Goal: Obtain resource: Download file/media

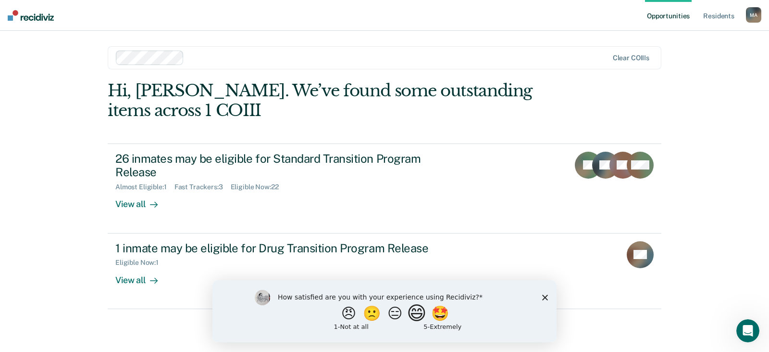
click at [418, 314] on button "😄" at bounding box center [418, 312] width 23 height 19
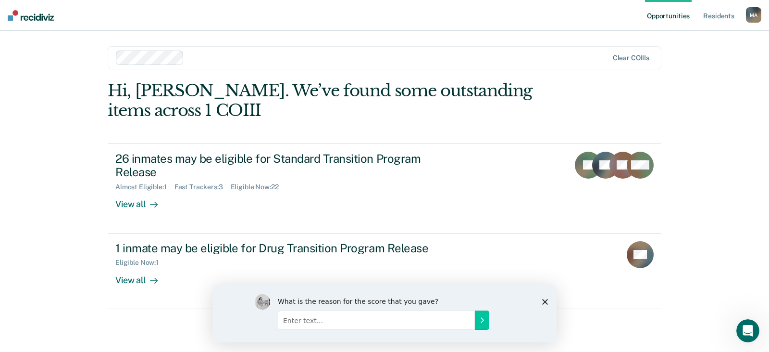
click at [400, 317] on input "Enter text..." at bounding box center [376, 319] width 197 height 19
type input "Ease of information"
click at [481, 322] on icon "Submit your response" at bounding box center [482, 319] width 8 height 8
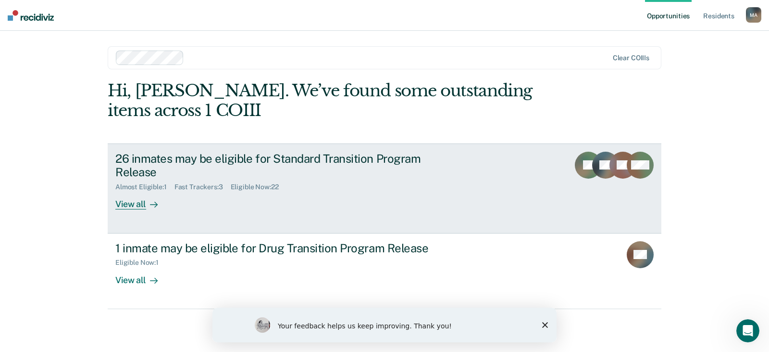
click at [136, 204] on div "View all" at bounding box center [142, 200] width 54 height 19
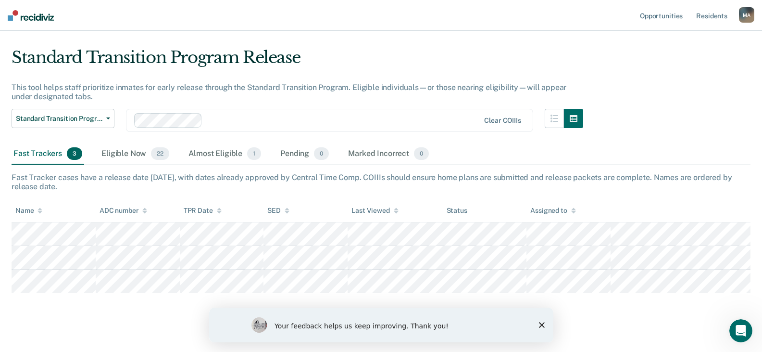
scroll to position [29, 0]
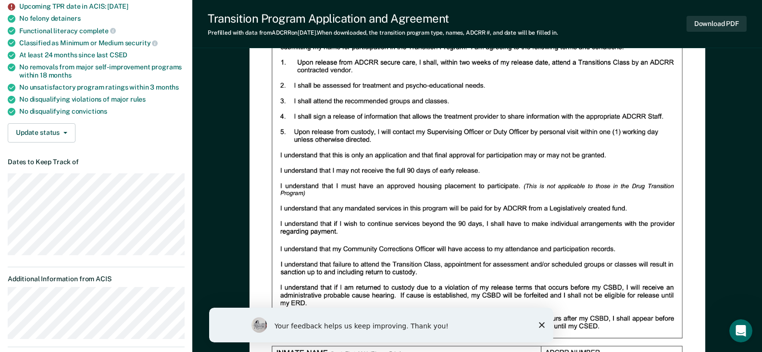
scroll to position [196, 0]
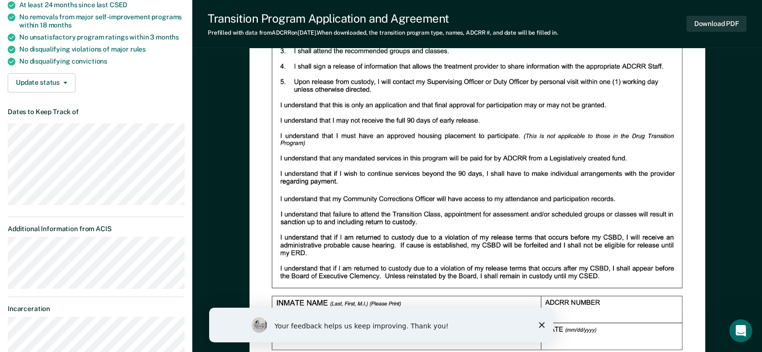
click at [542, 325] on icon "Close survey" at bounding box center [542, 325] width 6 height 6
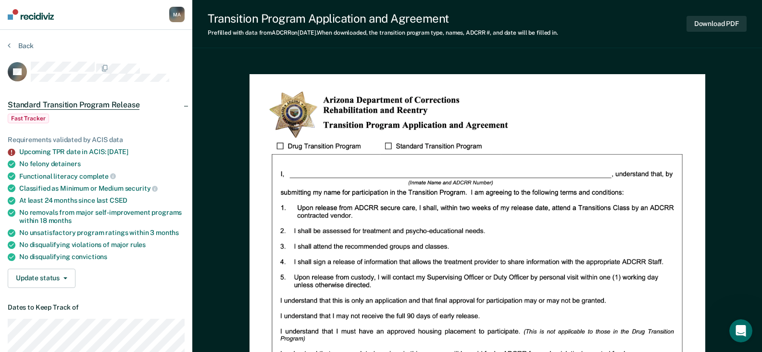
scroll to position [0, 0]
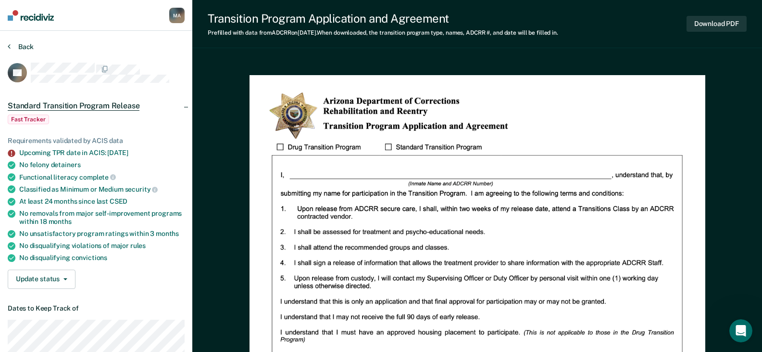
click at [25, 46] on button "Back" at bounding box center [21, 46] width 26 height 9
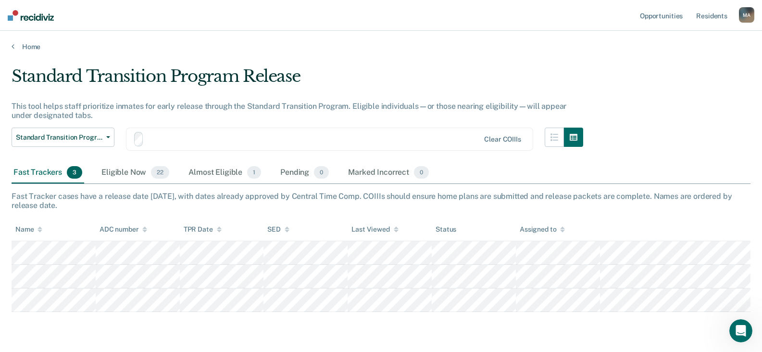
scroll to position [29, 0]
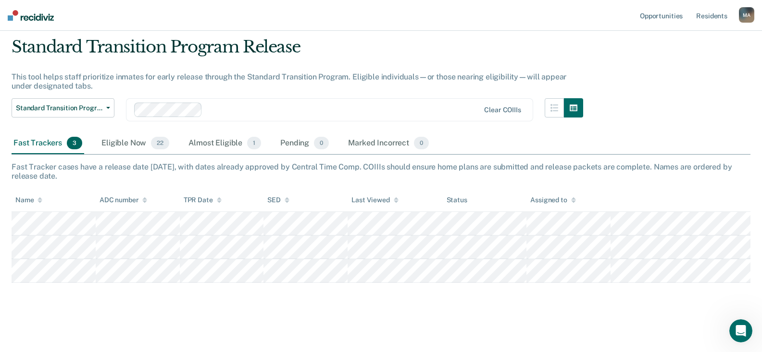
click at [42, 143] on div "Fast Trackers 3" at bounding box center [48, 143] width 73 height 21
click at [156, 143] on span "22" at bounding box center [160, 143] width 18 height 13
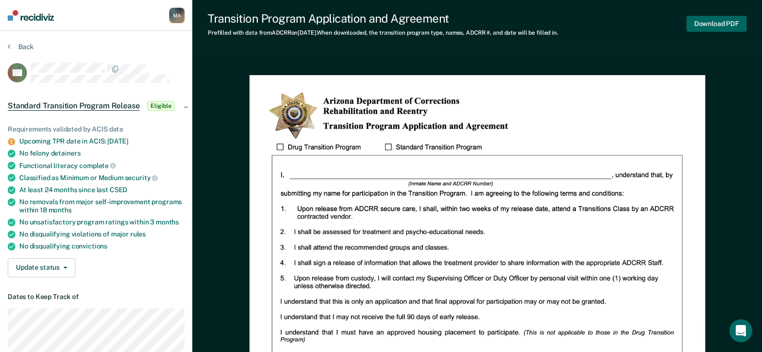
click at [708, 25] on button "Download PDF" at bounding box center [717, 24] width 60 height 16
click at [22, 46] on button "Back" at bounding box center [21, 46] width 26 height 9
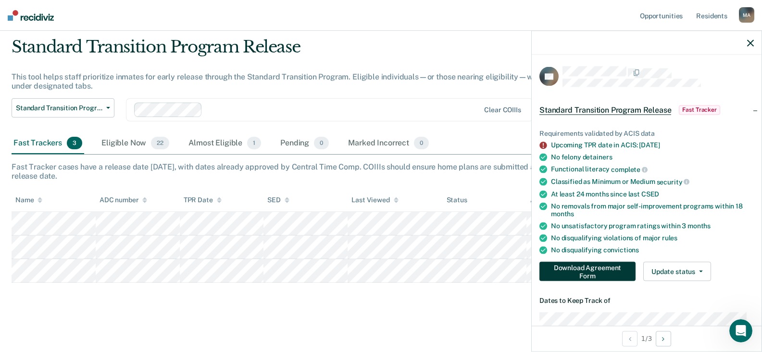
click at [568, 268] on button "Download Agreement Form" at bounding box center [588, 271] width 96 height 19
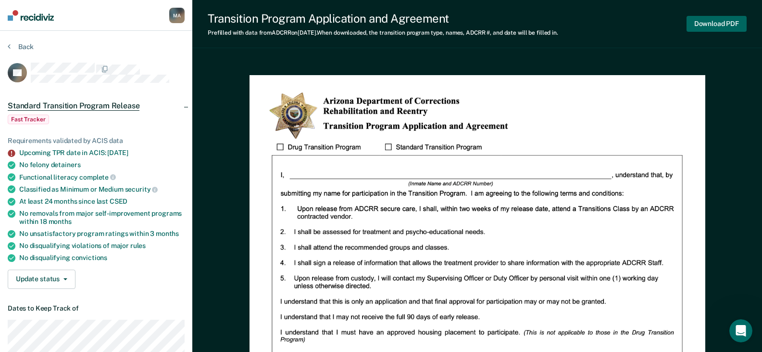
click at [719, 23] on button "Download PDF" at bounding box center [717, 24] width 60 height 16
click at [24, 45] on button "Back" at bounding box center [21, 46] width 26 height 9
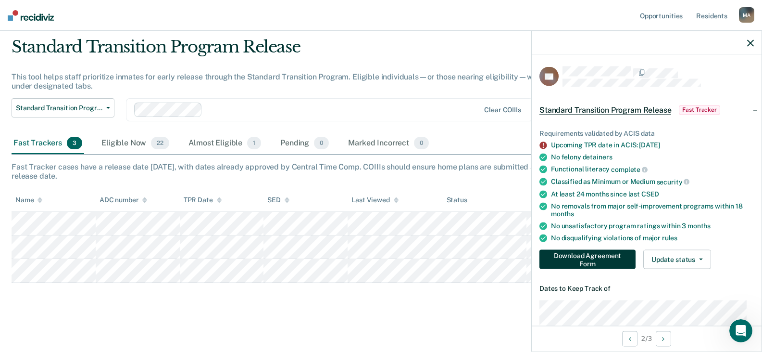
click at [566, 256] on button "Download Agreement Form" at bounding box center [588, 259] width 96 height 19
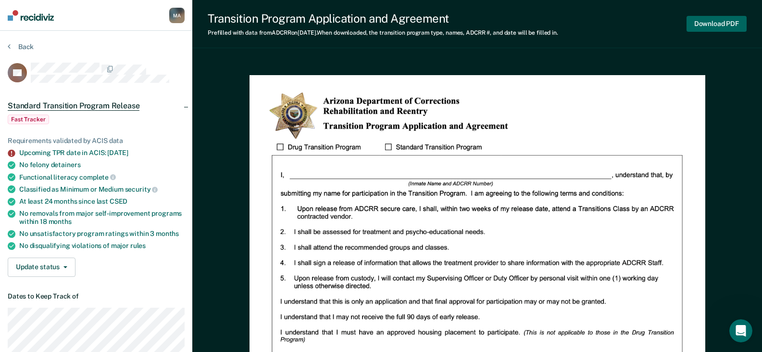
click at [705, 23] on button "Download PDF" at bounding box center [717, 24] width 60 height 16
click at [25, 46] on button "Back" at bounding box center [21, 46] width 26 height 9
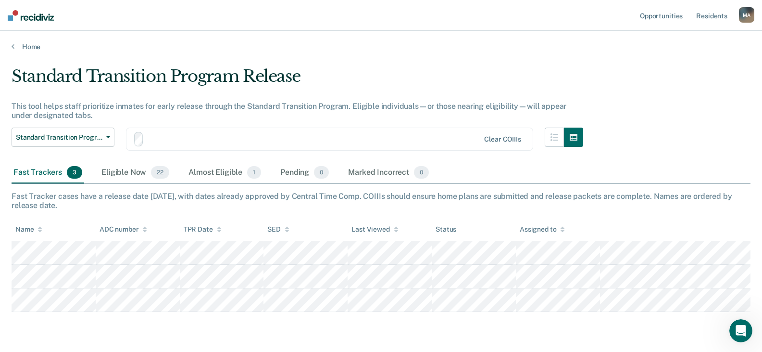
scroll to position [29, 0]
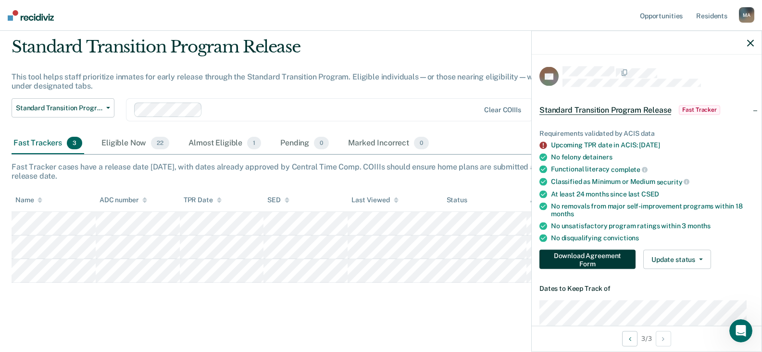
click at [557, 261] on button "Download Agreement Form" at bounding box center [588, 259] width 96 height 19
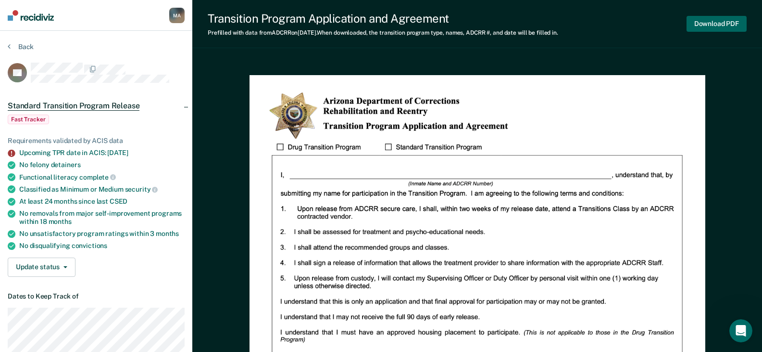
click at [709, 20] on button "Download PDF" at bounding box center [717, 24] width 60 height 16
click at [114, 107] on span "Standard Transition Program Release" at bounding box center [74, 106] width 132 height 10
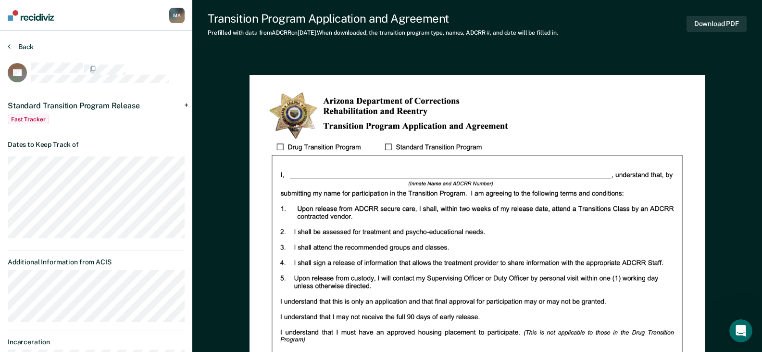
click at [25, 47] on button "Back" at bounding box center [21, 46] width 26 height 9
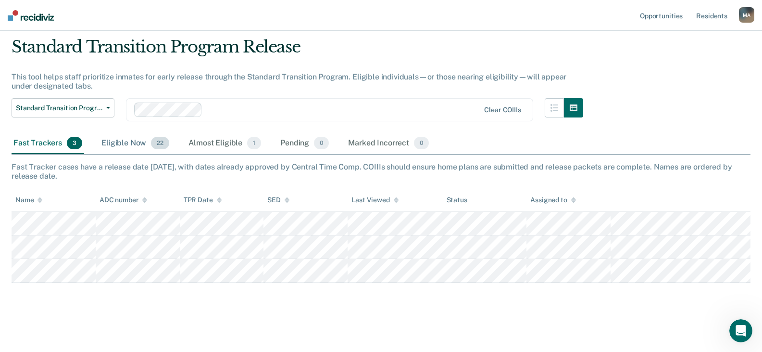
click at [135, 144] on div "Eligible Now 22" at bounding box center [136, 143] width 72 height 21
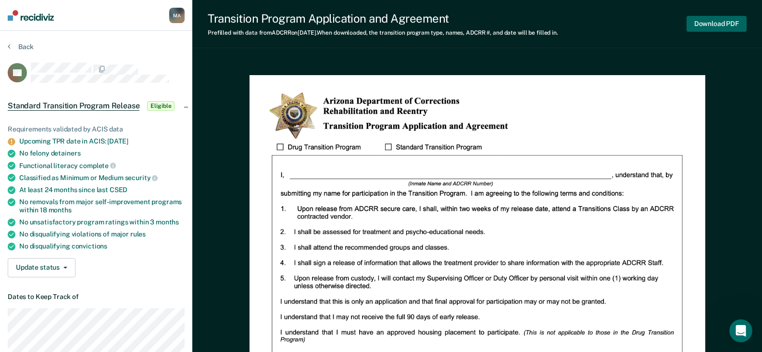
click at [706, 23] on button "Download PDF" at bounding box center [717, 24] width 60 height 16
click at [22, 45] on button "Back" at bounding box center [21, 46] width 26 height 9
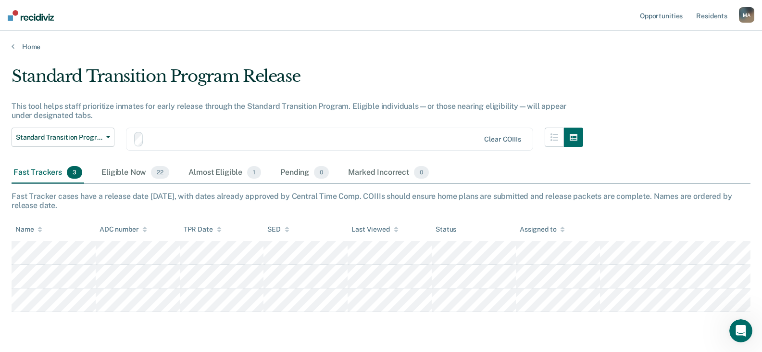
scroll to position [29, 0]
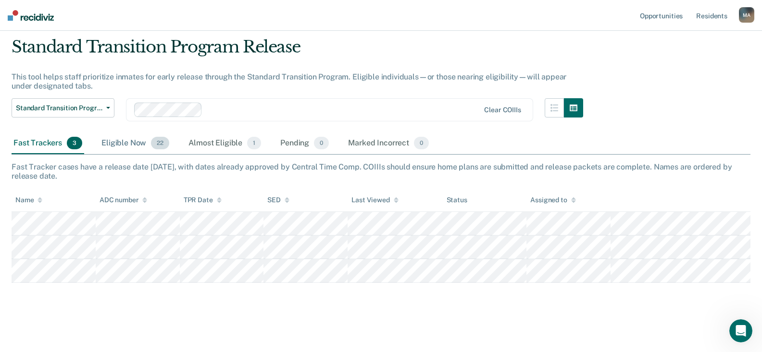
click at [137, 141] on div "Eligible Now 22" at bounding box center [136, 143] width 72 height 21
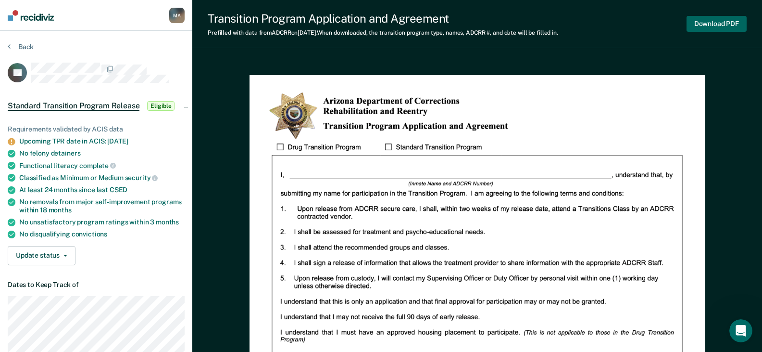
click at [701, 25] on button "Download PDF" at bounding box center [717, 24] width 60 height 16
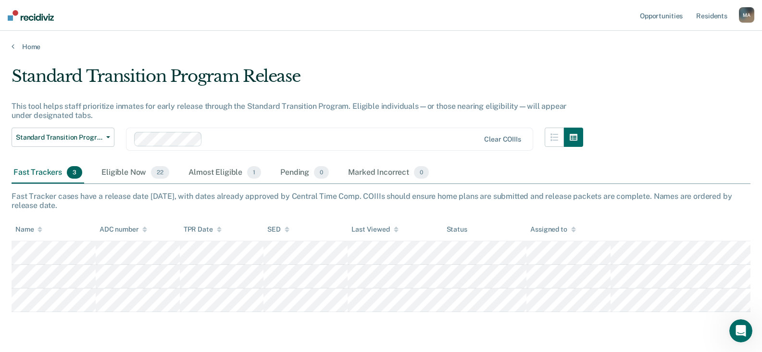
scroll to position [29, 0]
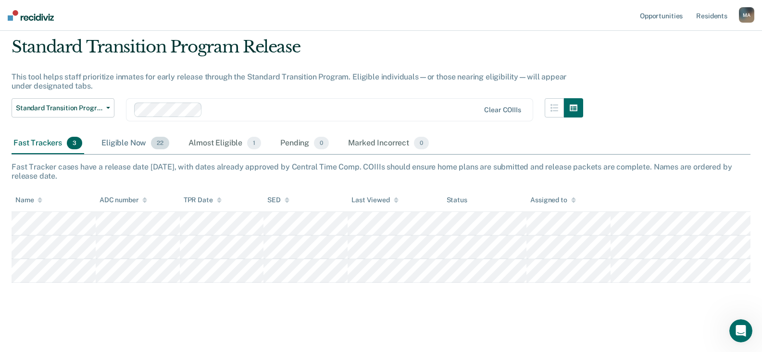
click at [126, 141] on div "Eligible Now 22" at bounding box center [136, 143] width 72 height 21
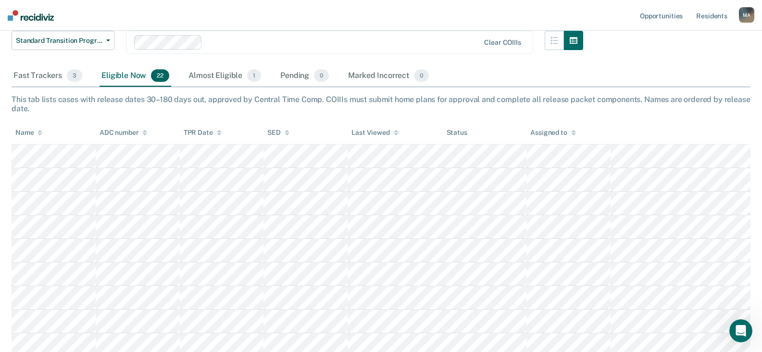
scroll to position [174, 0]
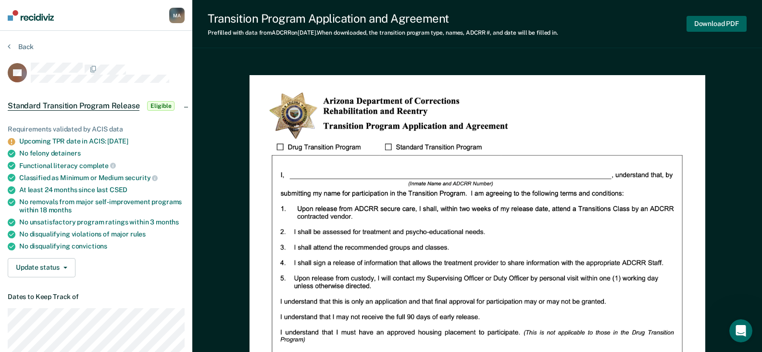
click at [721, 24] on button "Download PDF" at bounding box center [717, 24] width 60 height 16
click at [21, 46] on button "Back" at bounding box center [21, 46] width 26 height 9
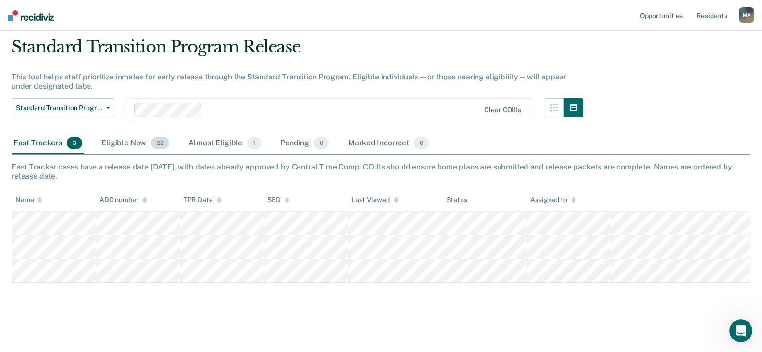
click at [119, 142] on div "Eligible Now 22" at bounding box center [136, 143] width 72 height 21
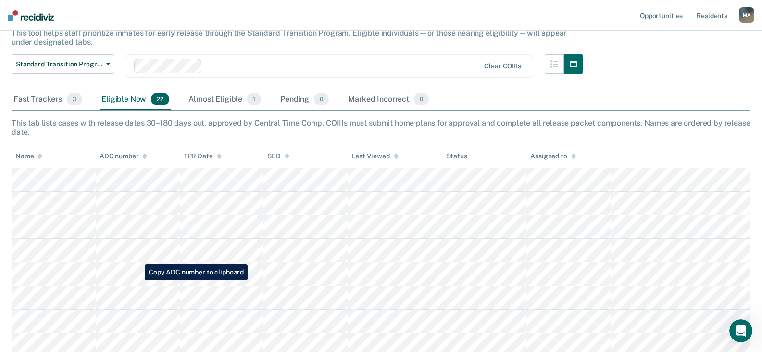
scroll to position [126, 0]
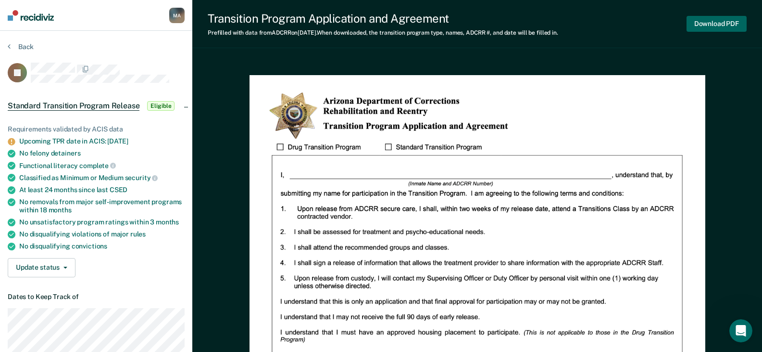
click at [733, 23] on button "Download PDF" at bounding box center [717, 24] width 60 height 16
click at [26, 46] on button "Back" at bounding box center [21, 46] width 26 height 9
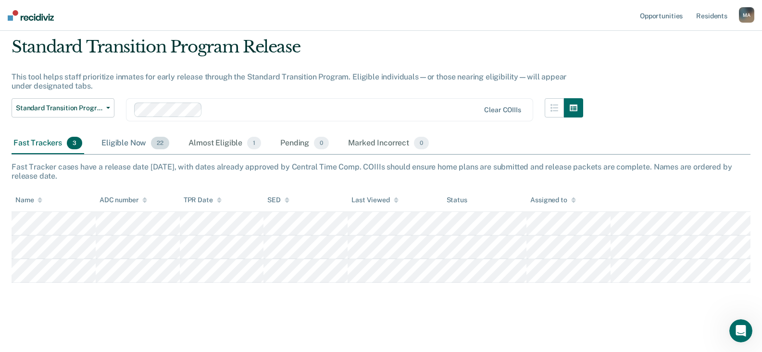
click at [122, 141] on div "Eligible Now 22" at bounding box center [136, 143] width 72 height 21
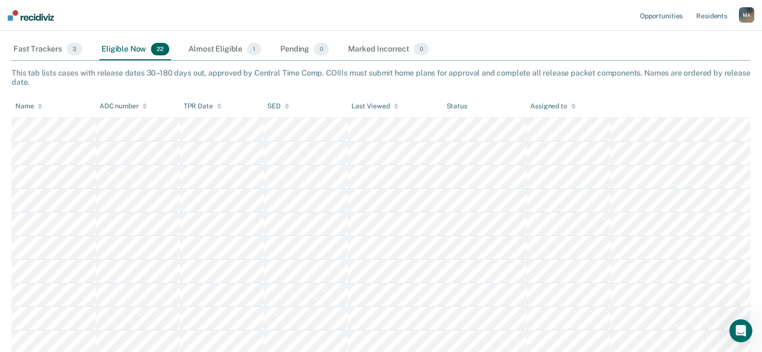
scroll to position [126, 0]
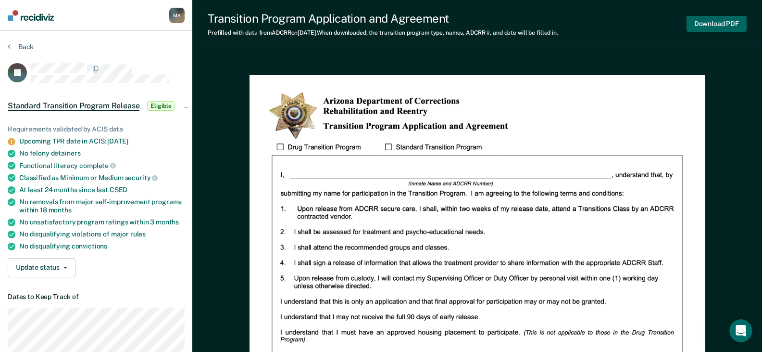
click at [714, 25] on button "Download PDF" at bounding box center [717, 24] width 60 height 16
click at [24, 47] on button "Back" at bounding box center [21, 46] width 26 height 9
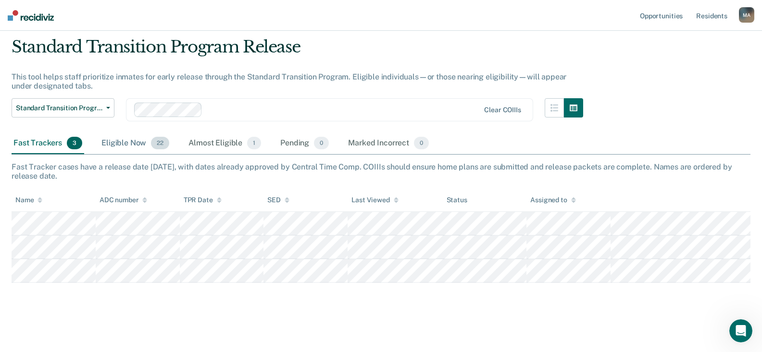
click at [132, 143] on div "Eligible Now 22" at bounding box center [136, 143] width 72 height 21
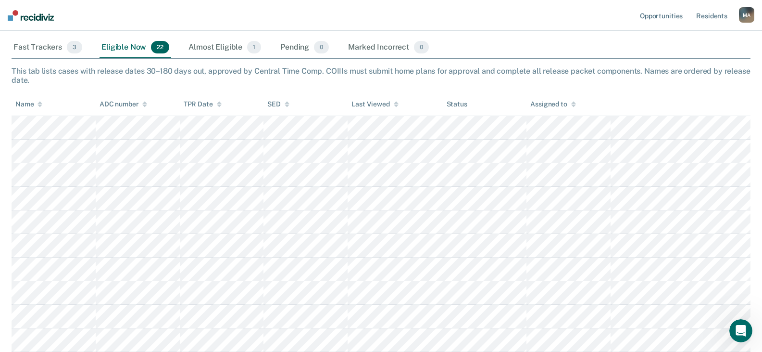
scroll to position [126, 0]
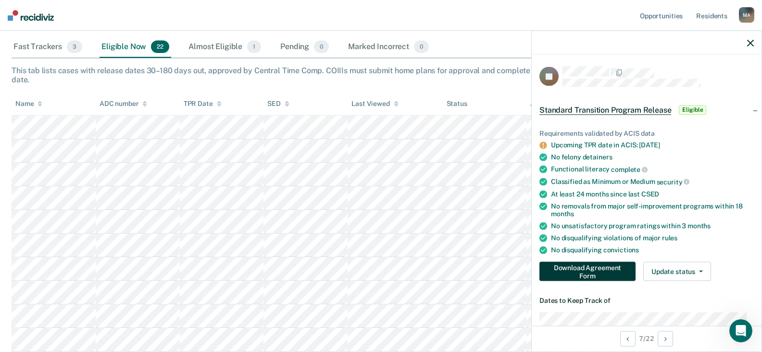
click at [593, 269] on button "Download Agreement Form" at bounding box center [588, 271] width 96 height 19
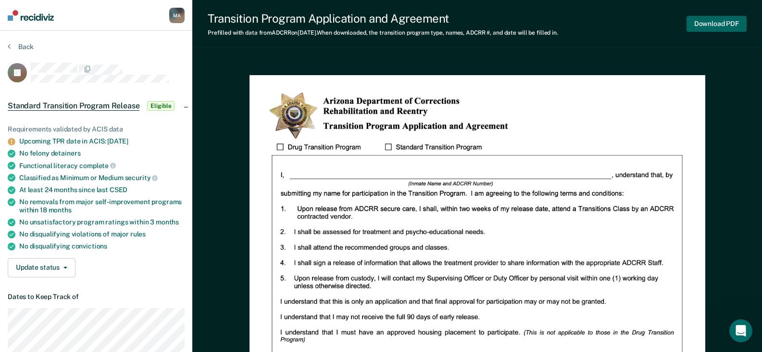
click at [706, 20] on button "Download PDF" at bounding box center [717, 24] width 60 height 16
click at [25, 47] on button "Back" at bounding box center [21, 46] width 26 height 9
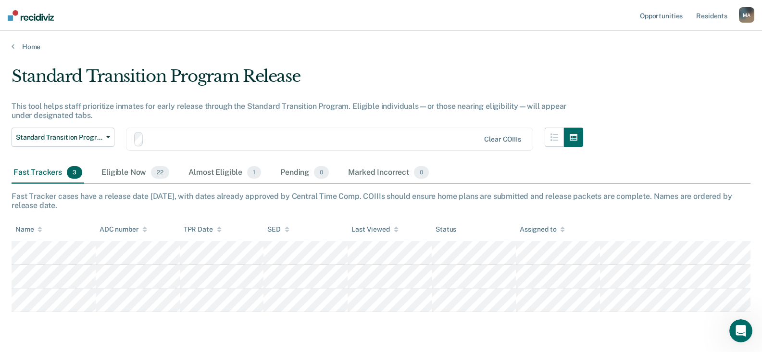
scroll to position [29, 0]
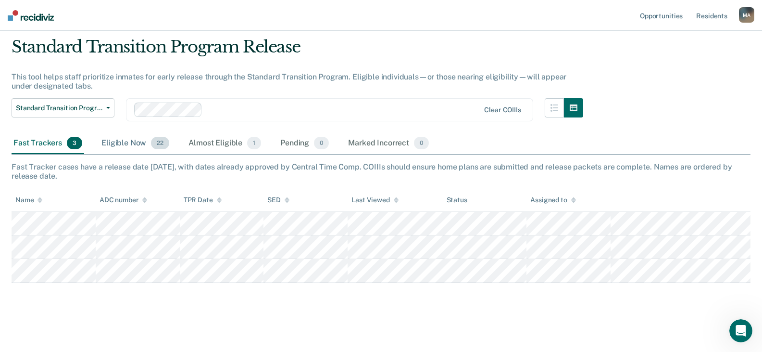
click at [137, 144] on div "Eligible Now 22" at bounding box center [136, 143] width 72 height 21
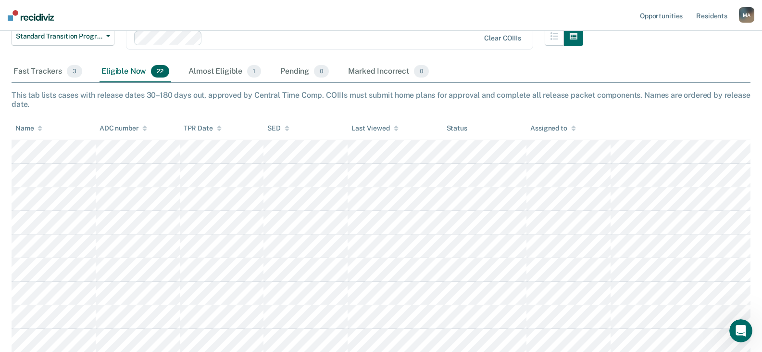
scroll to position [174, 0]
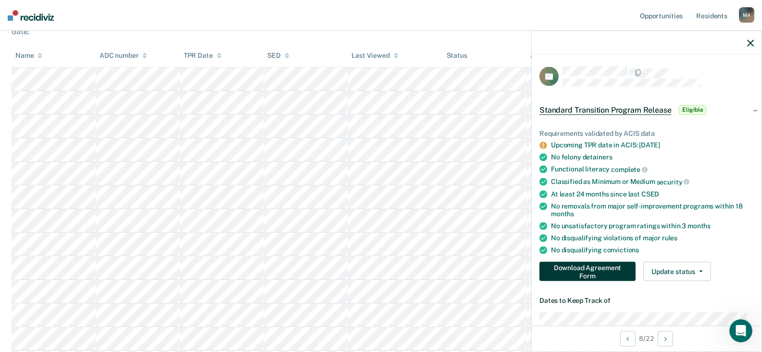
click at [568, 265] on button "Download Agreement Form" at bounding box center [588, 271] width 96 height 19
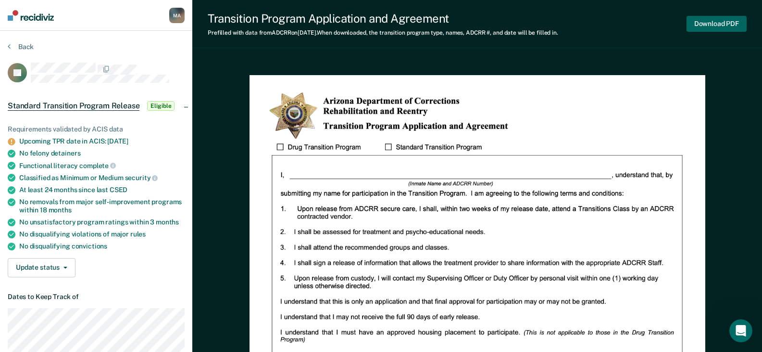
click at [724, 24] on button "Download PDF" at bounding box center [717, 24] width 60 height 16
click at [21, 45] on button "Back" at bounding box center [21, 46] width 26 height 9
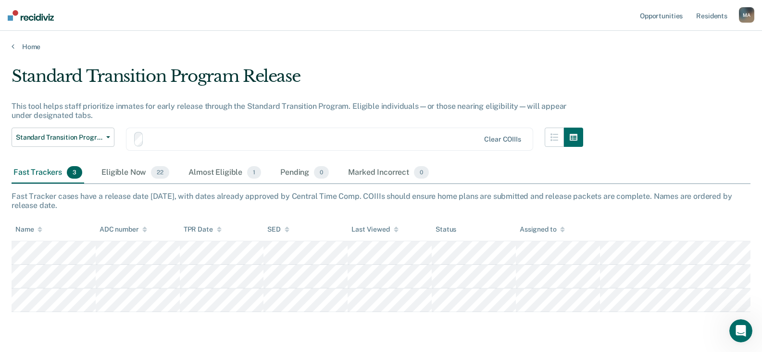
scroll to position [29, 0]
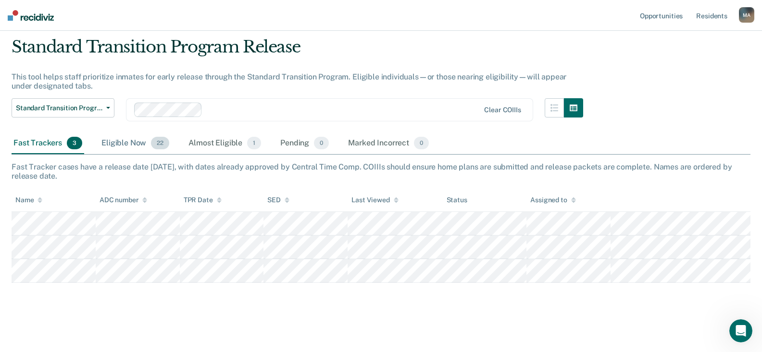
click at [126, 144] on div "Eligible Now 22" at bounding box center [136, 143] width 72 height 21
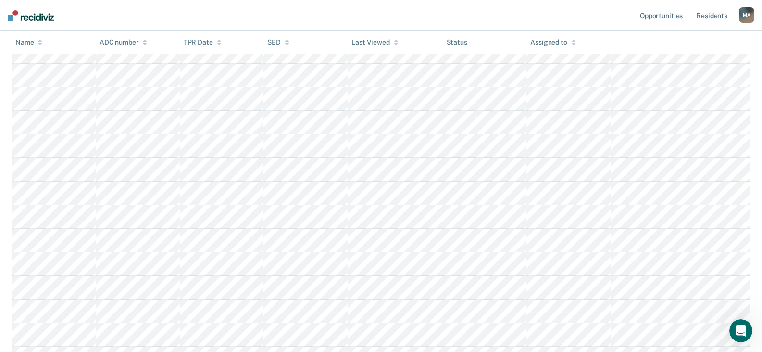
scroll to position [270, 0]
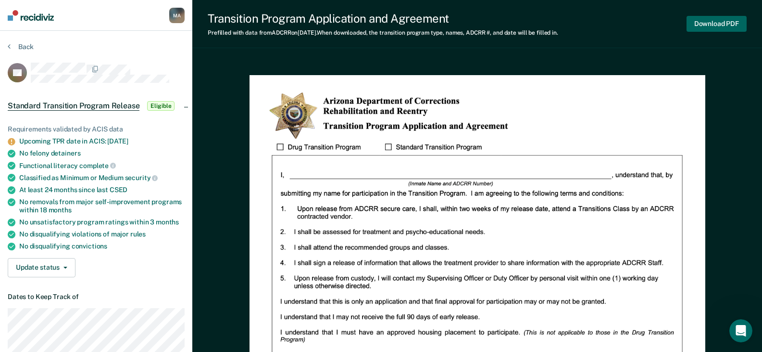
click at [730, 21] on button "Download PDF" at bounding box center [717, 24] width 60 height 16
click at [20, 46] on button "Back" at bounding box center [21, 46] width 26 height 9
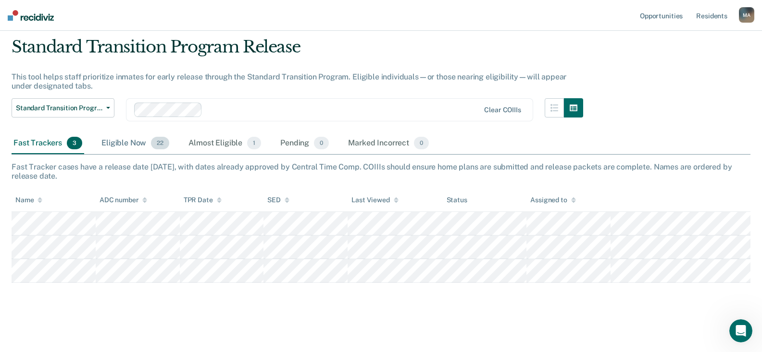
click at [122, 144] on div "Eligible Now 22" at bounding box center [136, 143] width 72 height 21
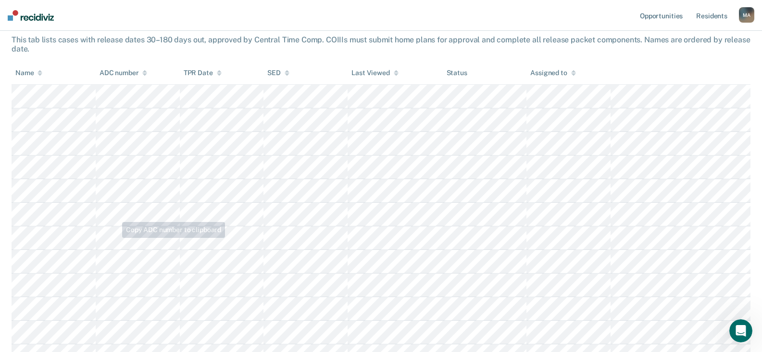
scroll to position [174, 0]
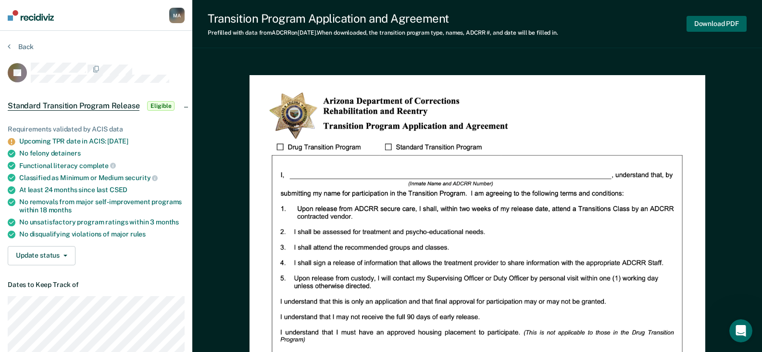
click at [699, 22] on button "Download PDF" at bounding box center [717, 24] width 60 height 16
click at [19, 46] on button "Back" at bounding box center [21, 46] width 26 height 9
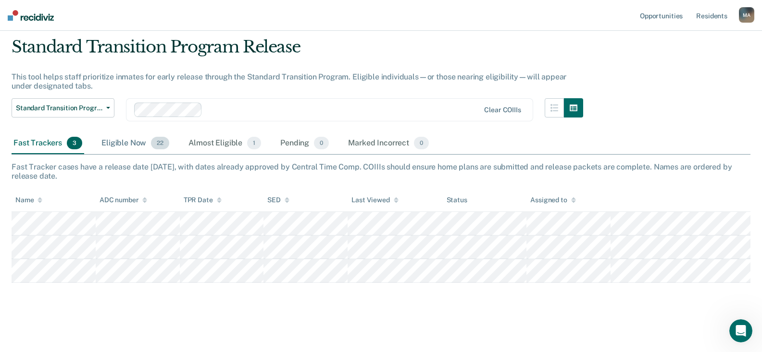
click at [127, 142] on div "Eligible Now 22" at bounding box center [136, 143] width 72 height 21
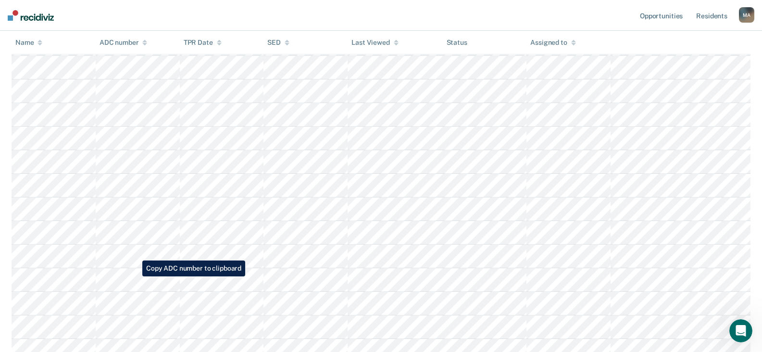
scroll to position [366, 0]
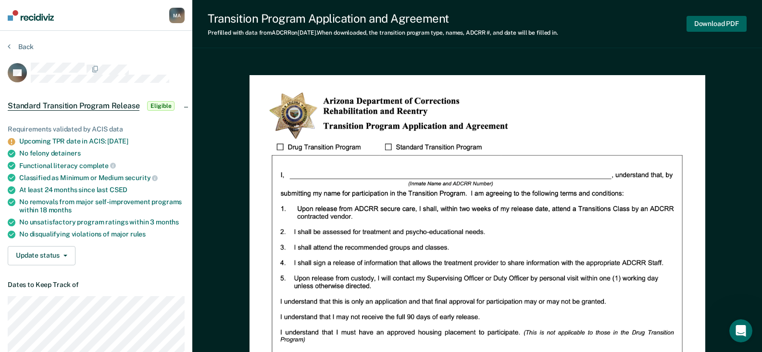
click at [708, 23] on button "Download PDF" at bounding box center [717, 24] width 60 height 16
click at [20, 47] on button "Back" at bounding box center [21, 46] width 26 height 9
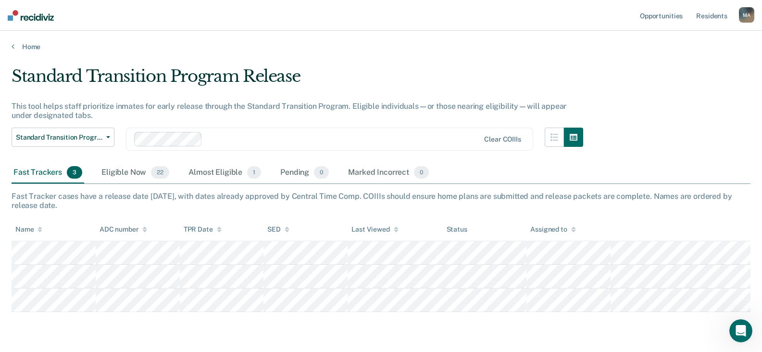
scroll to position [29, 0]
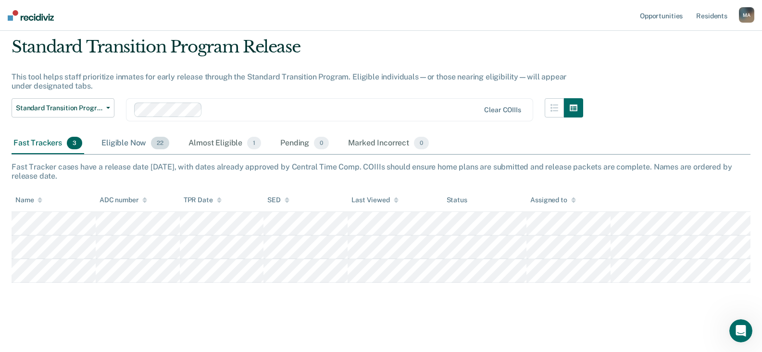
click at [123, 144] on div "Eligible Now 22" at bounding box center [136, 143] width 72 height 21
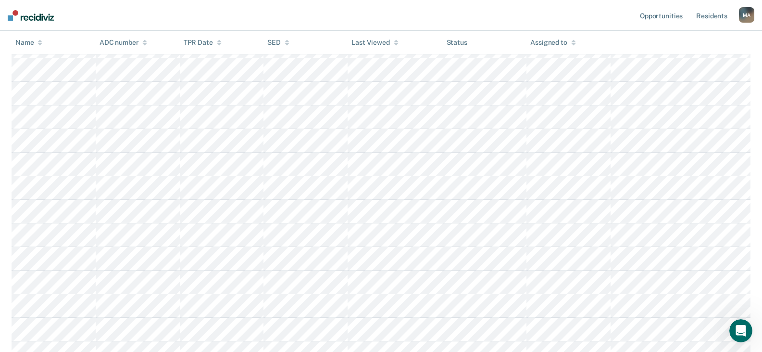
scroll to position [318, 0]
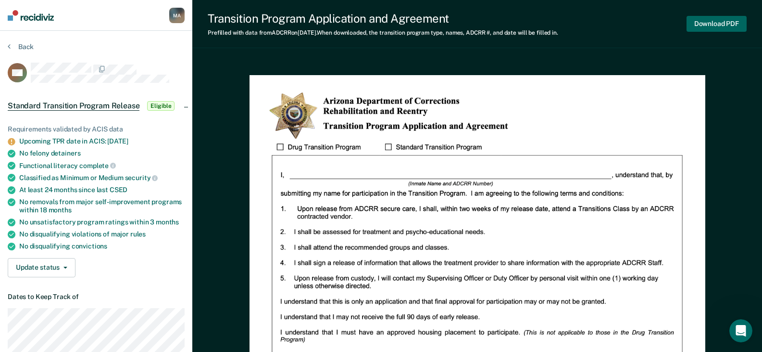
click at [716, 24] on button "Download PDF" at bounding box center [717, 24] width 60 height 16
click at [22, 46] on button "Back" at bounding box center [21, 46] width 26 height 9
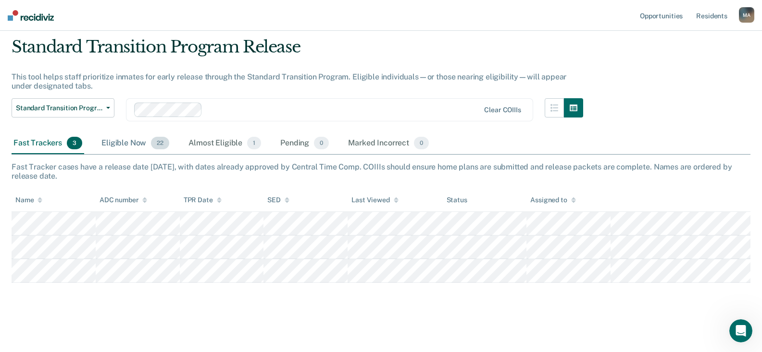
click at [118, 142] on div "Eligible Now 22" at bounding box center [136, 143] width 72 height 21
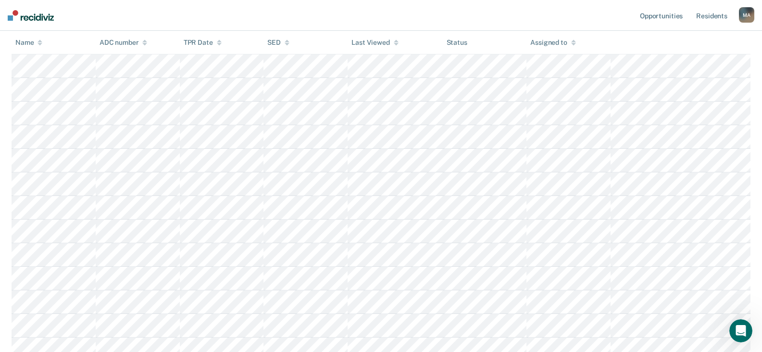
scroll to position [318, 0]
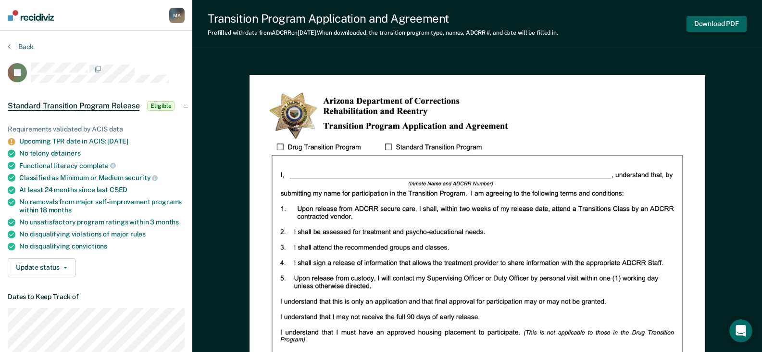
click at [710, 23] on button "Download PDF" at bounding box center [717, 24] width 60 height 16
click at [710, 24] on button "Download PDF" at bounding box center [717, 24] width 60 height 16
click at [23, 45] on button "Back" at bounding box center [21, 46] width 26 height 9
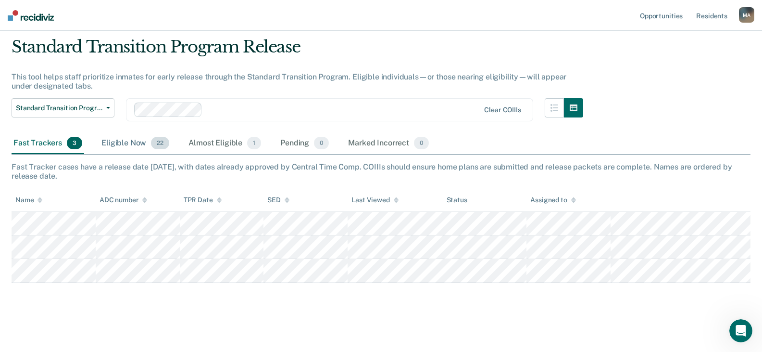
click at [114, 141] on div "Eligible Now 22" at bounding box center [136, 143] width 72 height 21
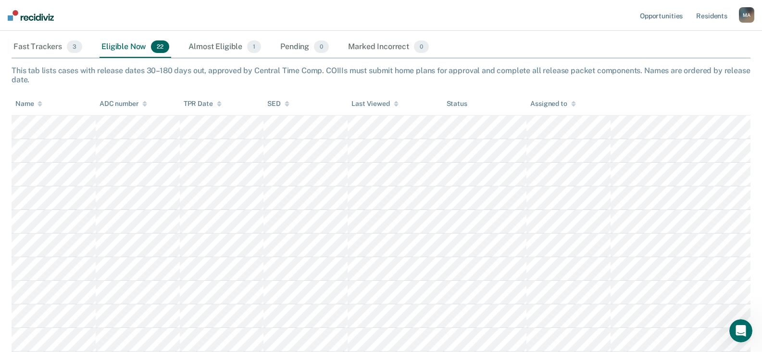
scroll to position [318, 0]
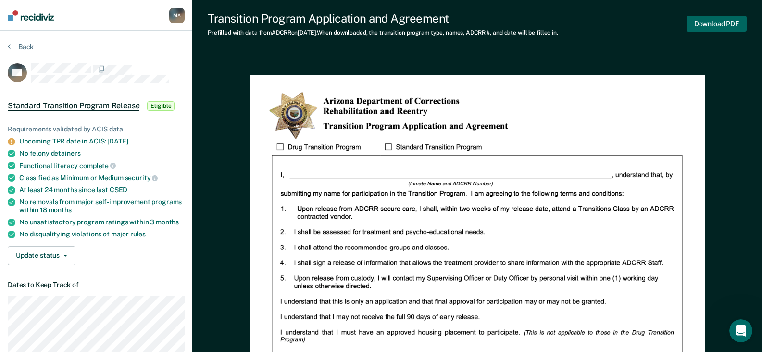
click at [702, 22] on button "Download PDF" at bounding box center [717, 24] width 60 height 16
click at [26, 46] on button "Back" at bounding box center [21, 46] width 26 height 9
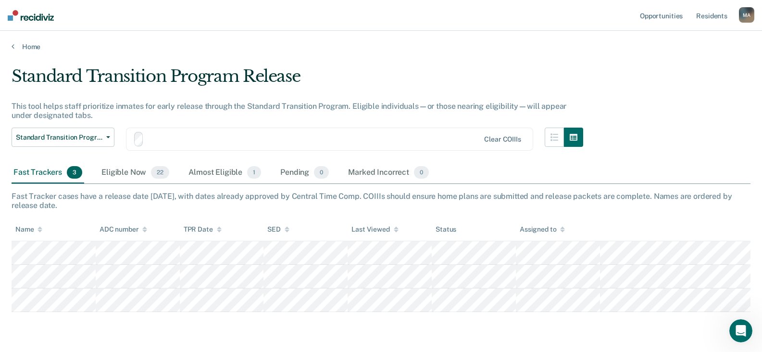
scroll to position [29, 0]
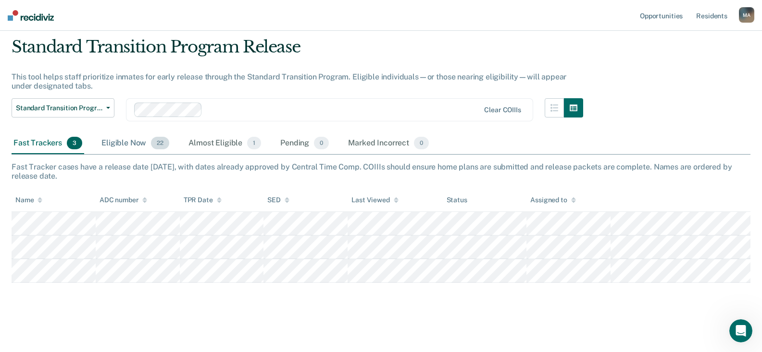
click at [126, 142] on div "Eligible Now 22" at bounding box center [136, 143] width 72 height 21
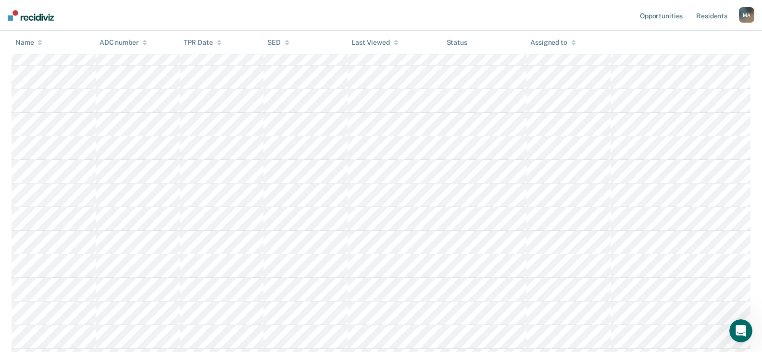
scroll to position [366, 0]
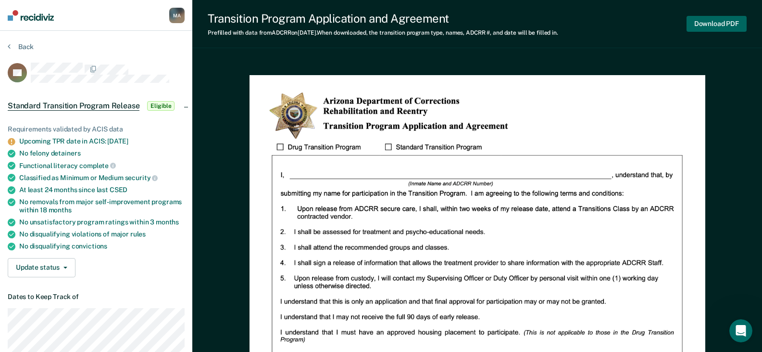
click at [712, 21] on button "Download PDF" at bounding box center [717, 24] width 60 height 16
click at [25, 45] on button "Back" at bounding box center [21, 46] width 26 height 9
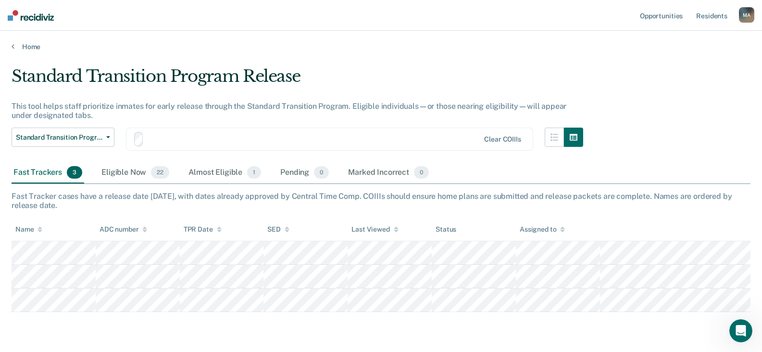
scroll to position [29, 0]
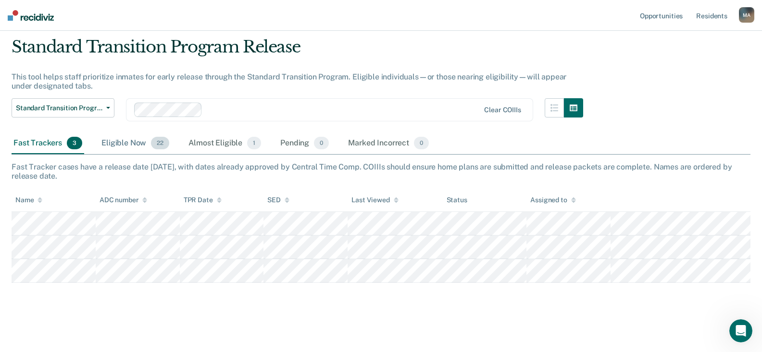
click at [123, 141] on div "Eligible Now 22" at bounding box center [136, 143] width 72 height 21
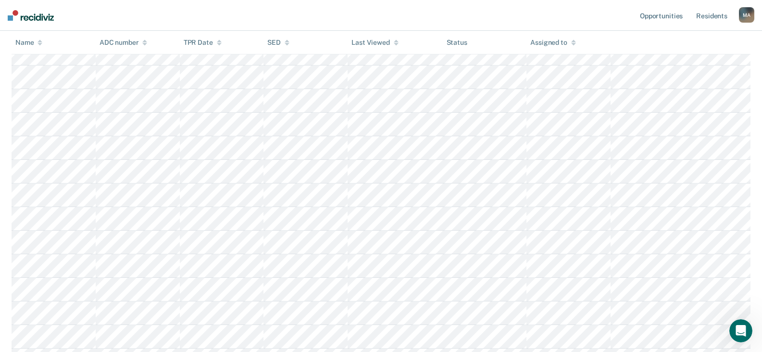
scroll to position [366, 0]
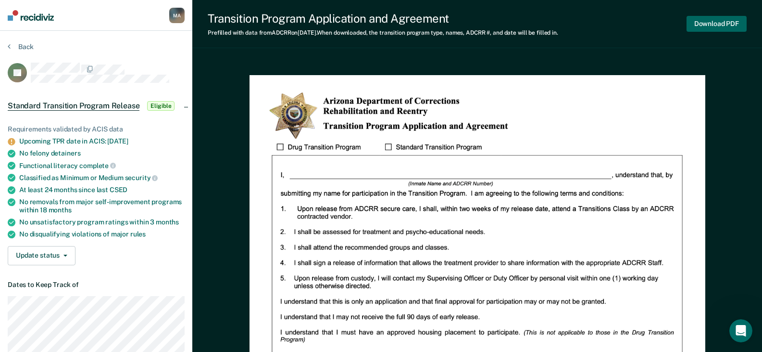
click at [719, 20] on button "Download PDF" at bounding box center [717, 24] width 60 height 16
click at [25, 45] on button "Back" at bounding box center [21, 46] width 26 height 9
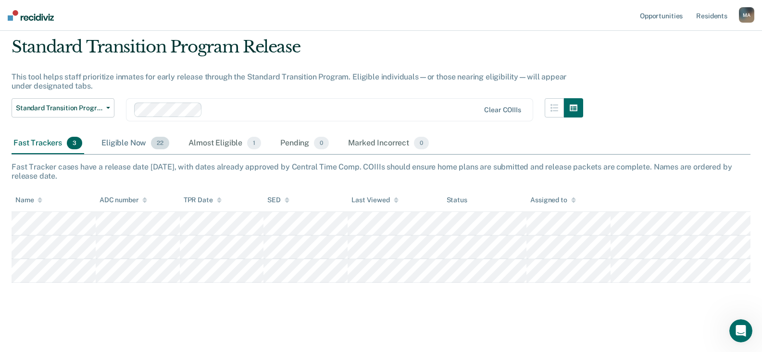
click at [127, 143] on div "Eligible Now 22" at bounding box center [136, 143] width 72 height 21
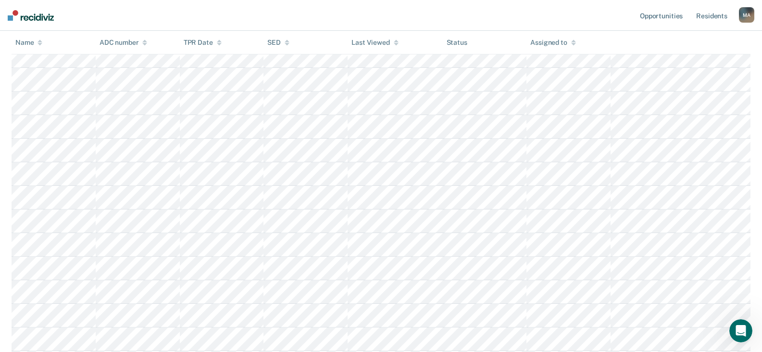
scroll to position [366, 0]
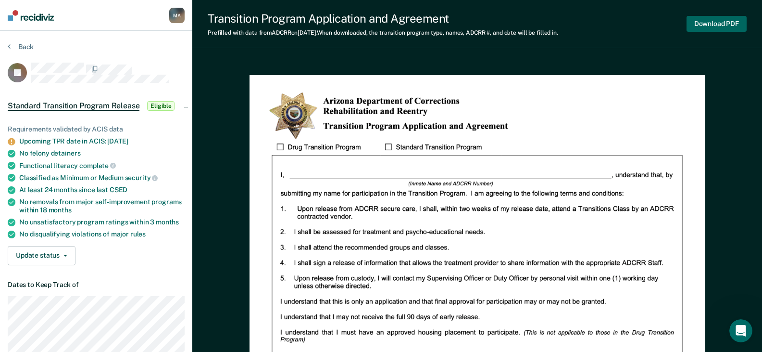
click at [704, 19] on button "Download PDF" at bounding box center [717, 24] width 60 height 16
click at [25, 46] on button "Back" at bounding box center [21, 46] width 26 height 9
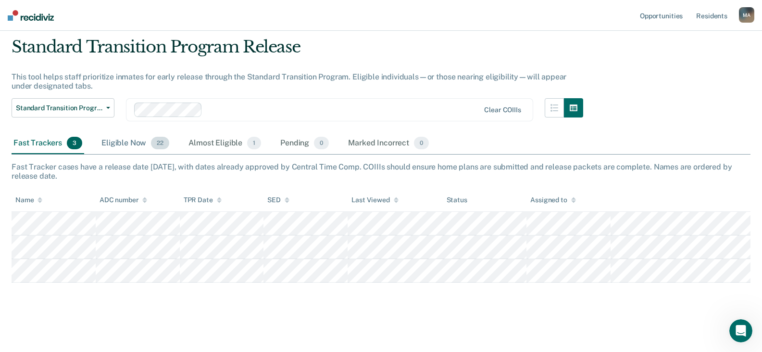
click at [133, 142] on div "Eligible Now 22" at bounding box center [136, 143] width 72 height 21
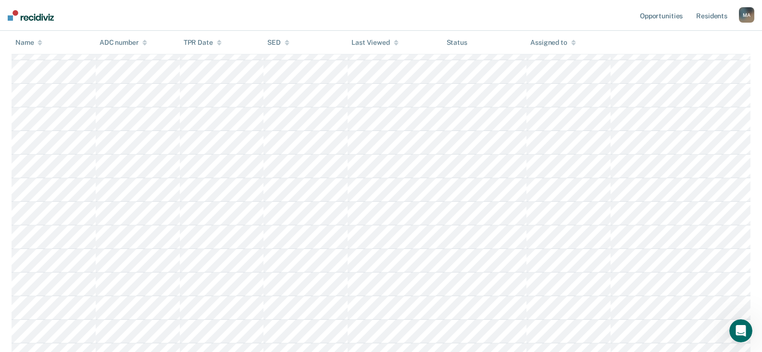
scroll to position [414, 0]
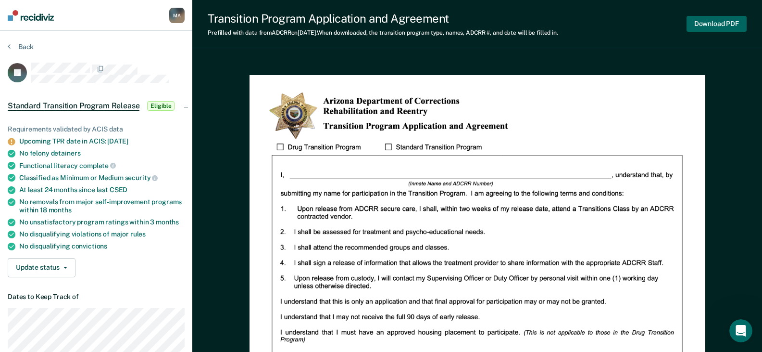
click at [715, 23] on button "Download PDF" at bounding box center [717, 24] width 60 height 16
click at [20, 46] on button "Back" at bounding box center [21, 46] width 26 height 9
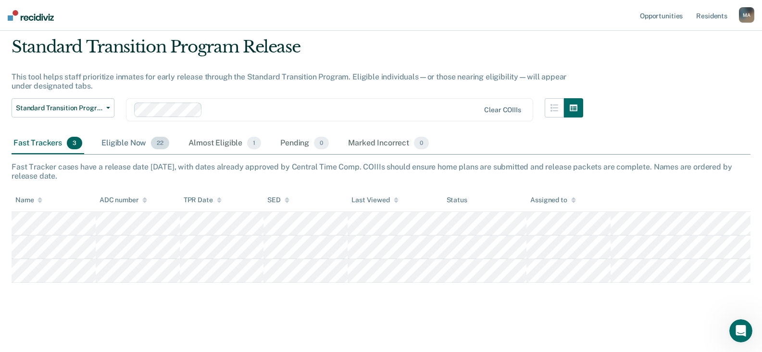
click at [115, 144] on div "Eligible Now 22" at bounding box center [136, 143] width 72 height 21
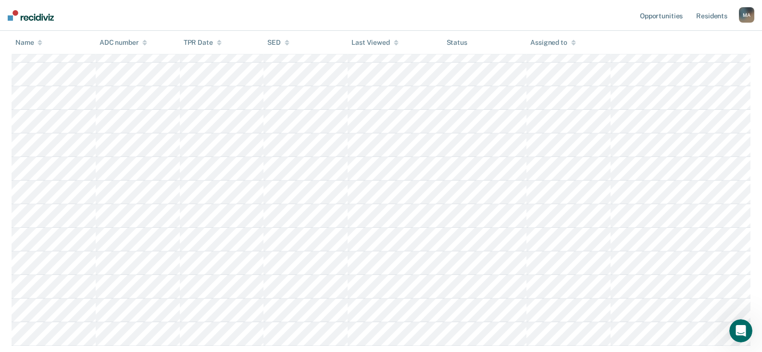
scroll to position [477, 0]
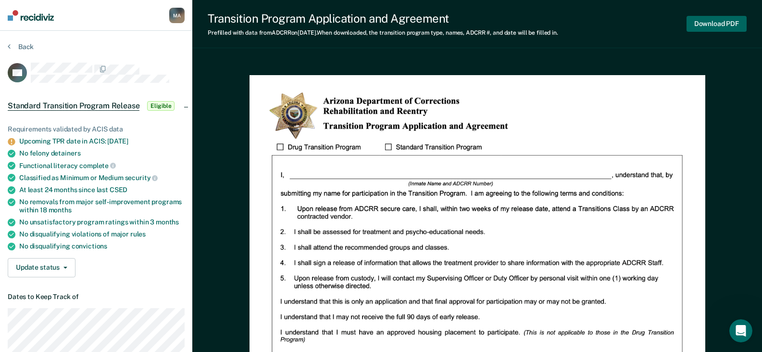
click at [714, 23] on button "Download PDF" at bounding box center [717, 24] width 60 height 16
click at [22, 46] on button "Back" at bounding box center [21, 46] width 26 height 9
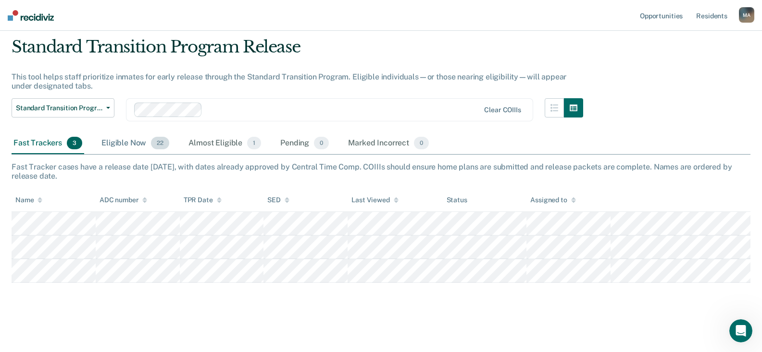
click at [118, 142] on div "Eligible Now 22" at bounding box center [136, 143] width 72 height 21
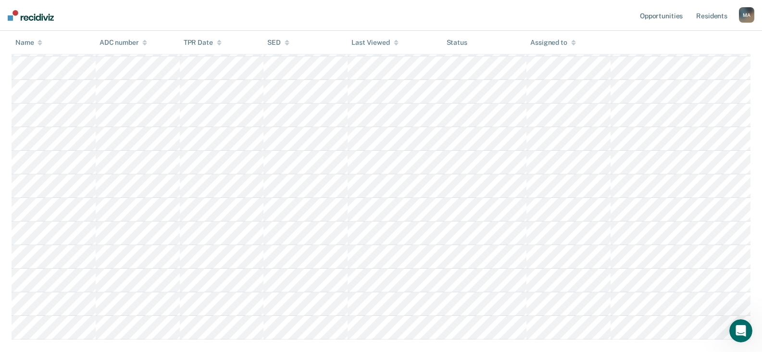
scroll to position [462, 0]
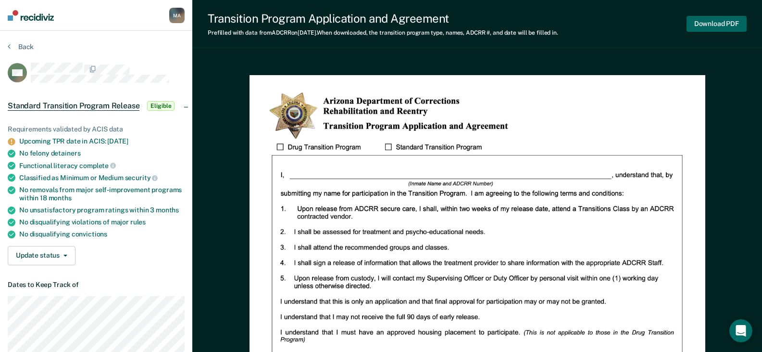
click at [715, 25] on button "Download PDF" at bounding box center [717, 24] width 60 height 16
click at [25, 46] on button "Back" at bounding box center [21, 46] width 26 height 9
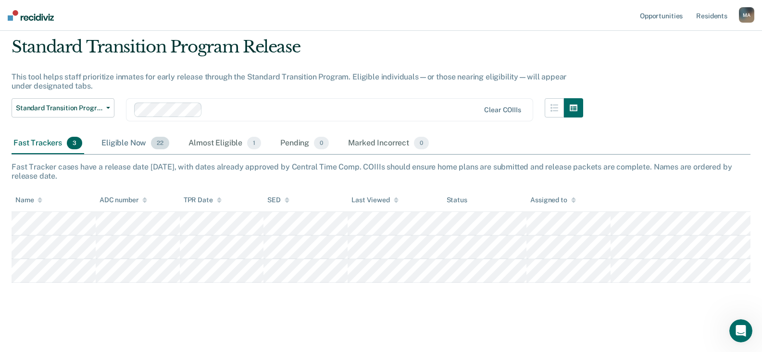
click at [116, 137] on div "Eligible Now 22" at bounding box center [136, 143] width 72 height 21
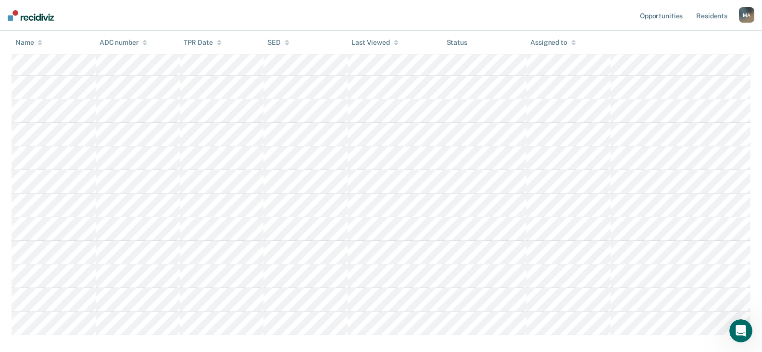
scroll to position [477, 0]
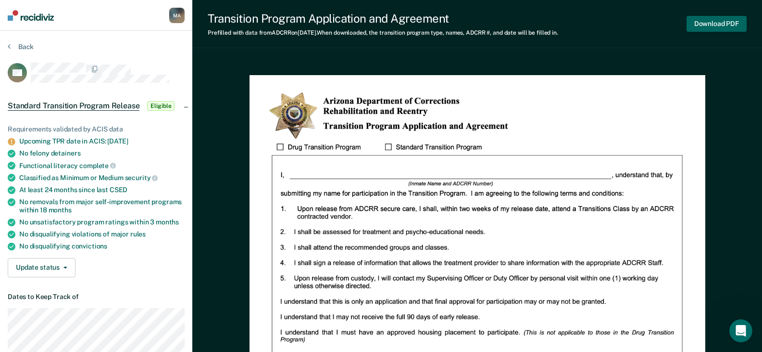
click at [705, 22] on button "Download PDF" at bounding box center [717, 24] width 60 height 16
click at [25, 46] on button "Back" at bounding box center [21, 46] width 26 height 9
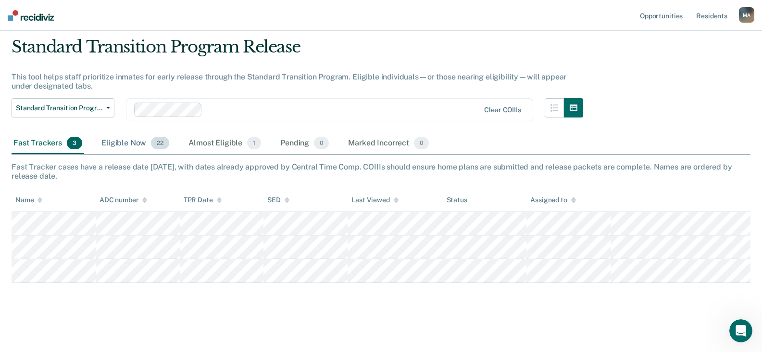
click at [130, 141] on div "Eligible Now 22" at bounding box center [136, 143] width 72 height 21
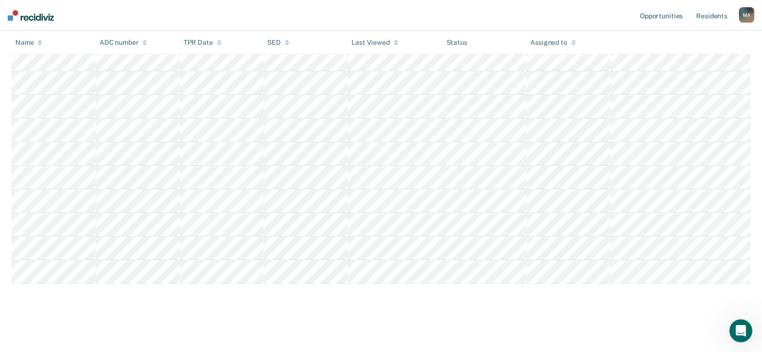
scroll to position [477, 0]
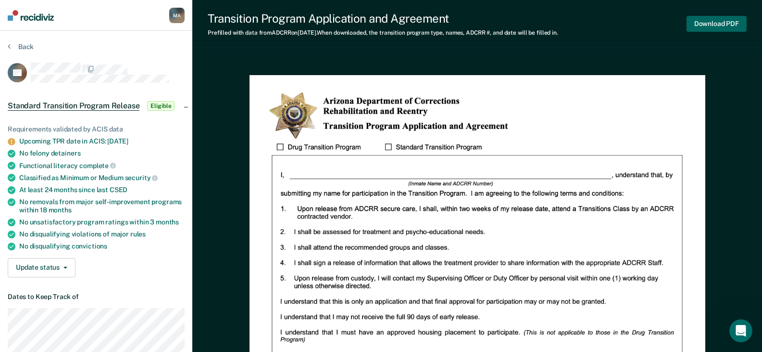
click at [696, 23] on button "Download PDF" at bounding box center [717, 24] width 60 height 16
click at [24, 44] on button "Back" at bounding box center [21, 46] width 26 height 9
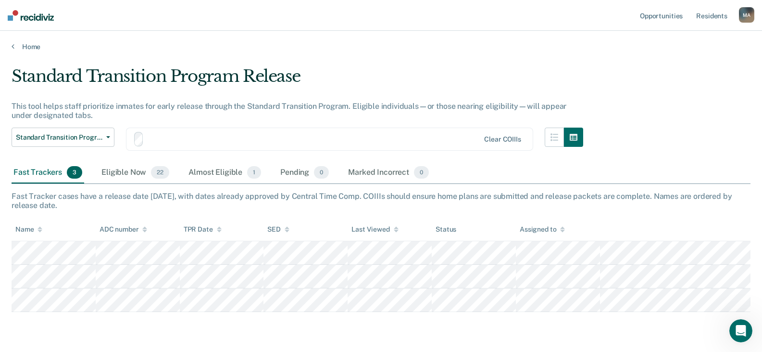
scroll to position [29, 0]
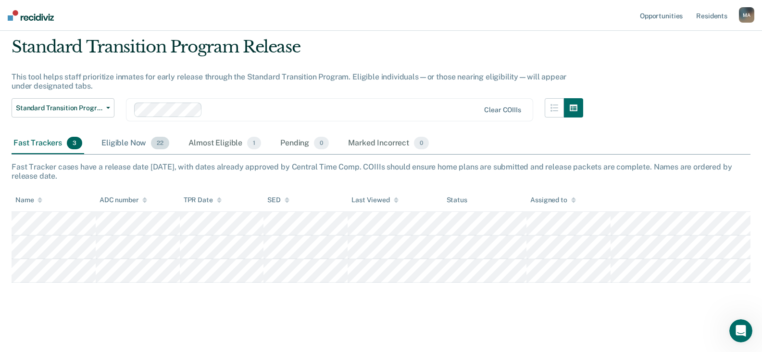
click at [115, 142] on div "Eligible Now 22" at bounding box center [136, 143] width 72 height 21
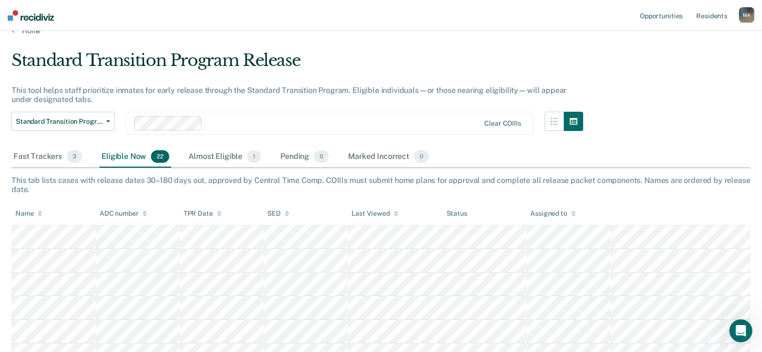
scroll to position [0, 0]
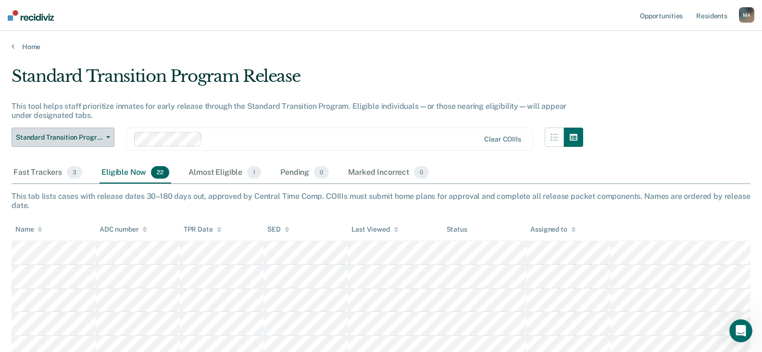
click at [106, 136] on span "button" at bounding box center [106, 137] width 8 height 2
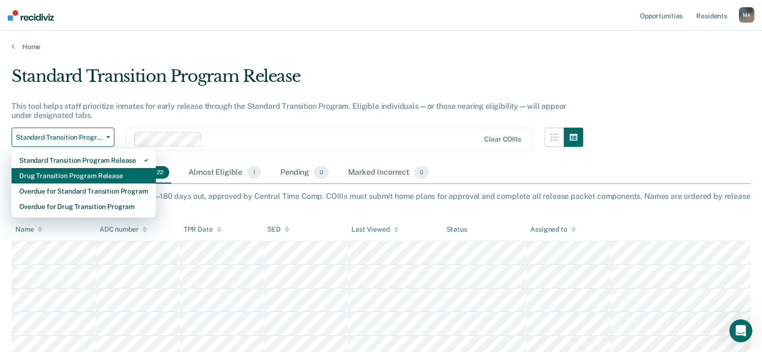
click at [97, 176] on div "Drug Transition Program Release" at bounding box center [83, 175] width 129 height 15
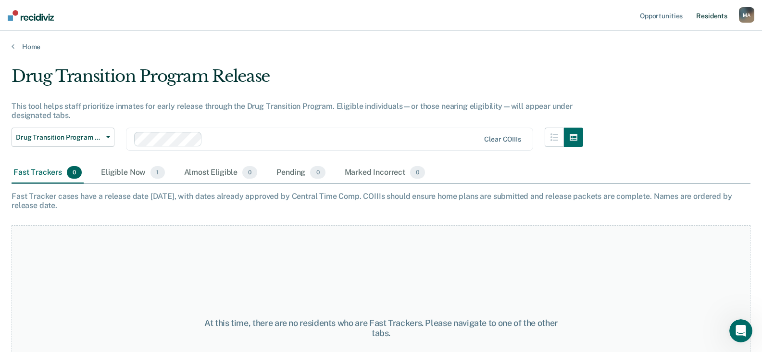
click at [721, 18] on link "Resident s" at bounding box center [711, 15] width 35 height 31
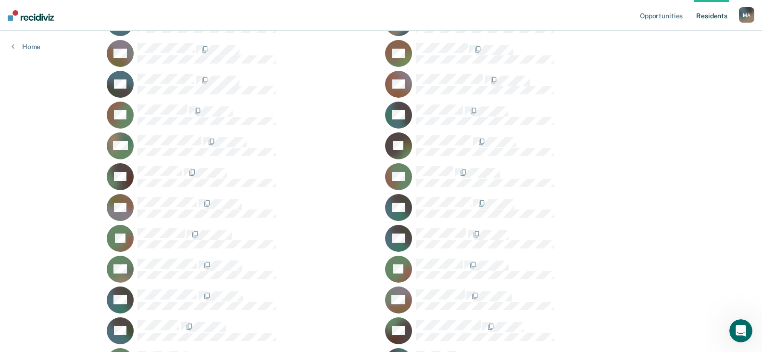
scroll to position [721, 0]
click at [671, 15] on link "Opportunities" at bounding box center [661, 15] width 47 height 31
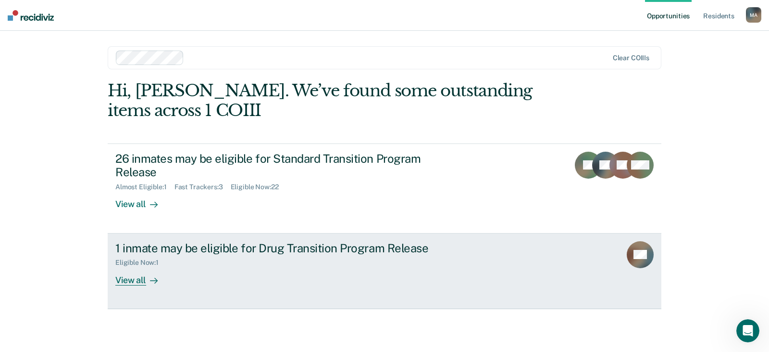
click at [132, 281] on div "View all" at bounding box center [142, 275] width 54 height 19
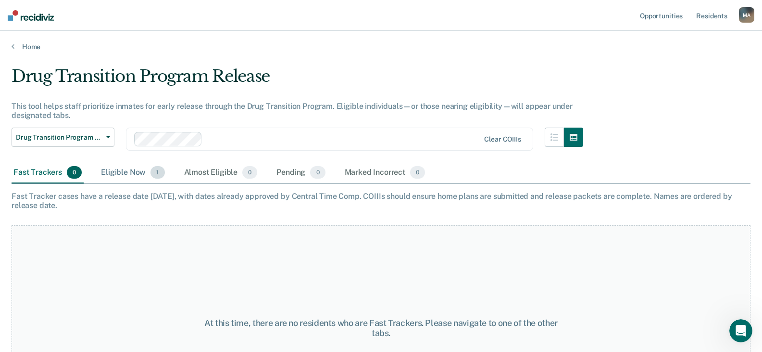
click at [127, 171] on div "Eligible Now 1" at bounding box center [132, 172] width 67 height 21
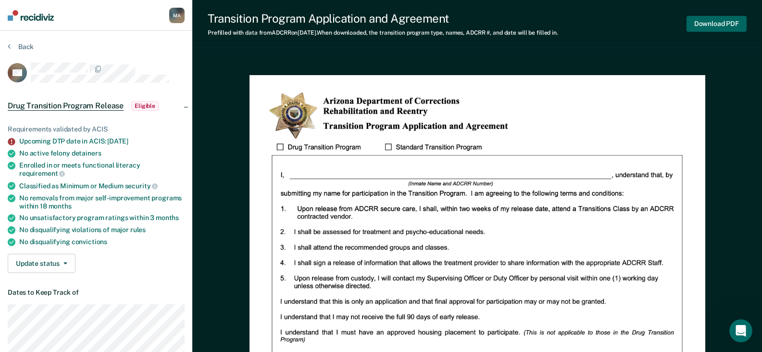
click at [715, 22] on button "Download PDF" at bounding box center [717, 24] width 60 height 16
